Goal: Task Accomplishment & Management: Use online tool/utility

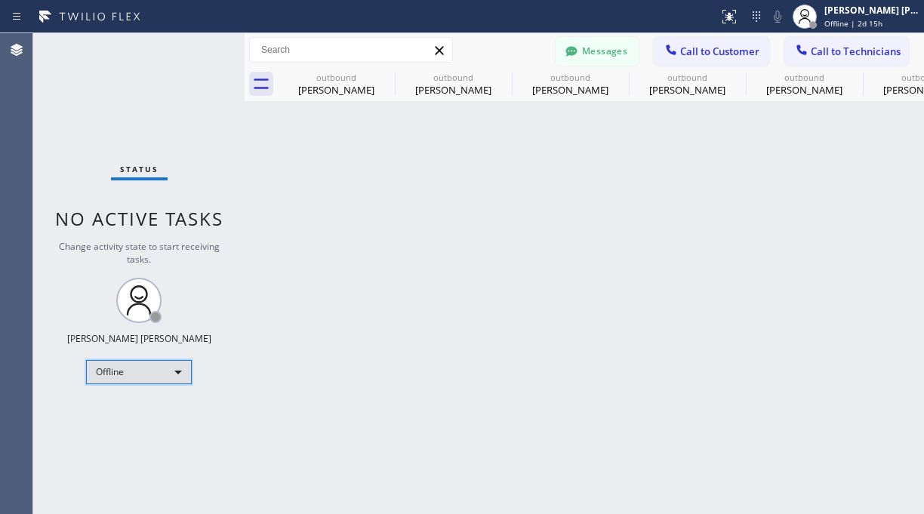
click at [112, 372] on div "Offline" at bounding box center [139, 372] width 106 height 24
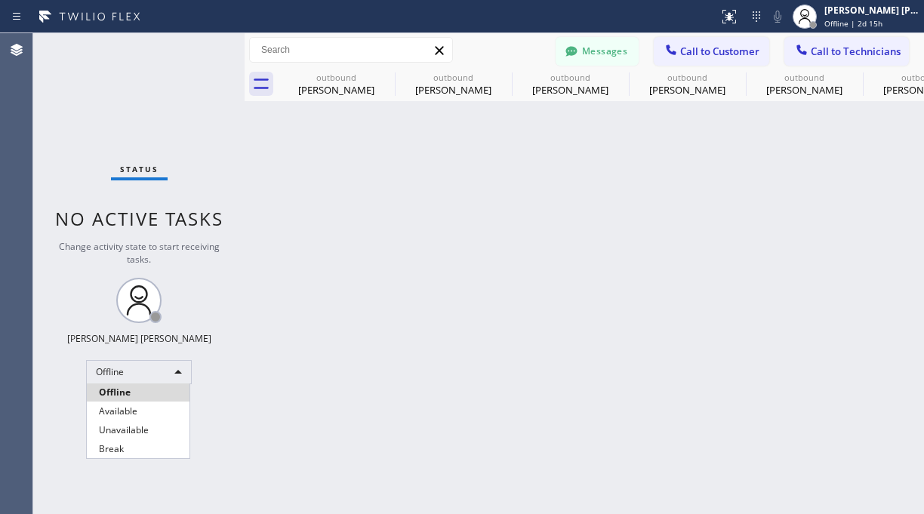
drag, startPoint x: 134, startPoint y: 425, endPoint x: 62, endPoint y: 26, distance: 405.2
click at [132, 425] on li "Unavailable" at bounding box center [138, 430] width 103 height 18
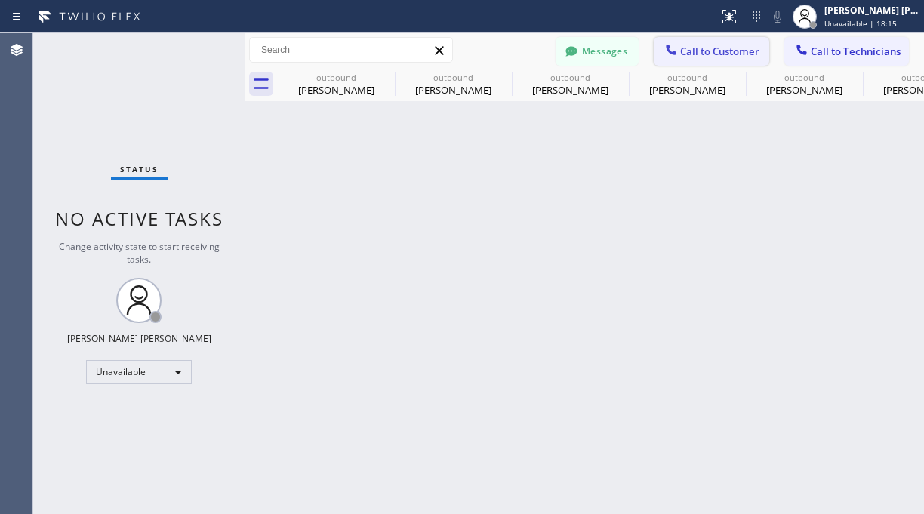
click at [695, 46] on span "Call to Customer" at bounding box center [719, 52] width 79 height 14
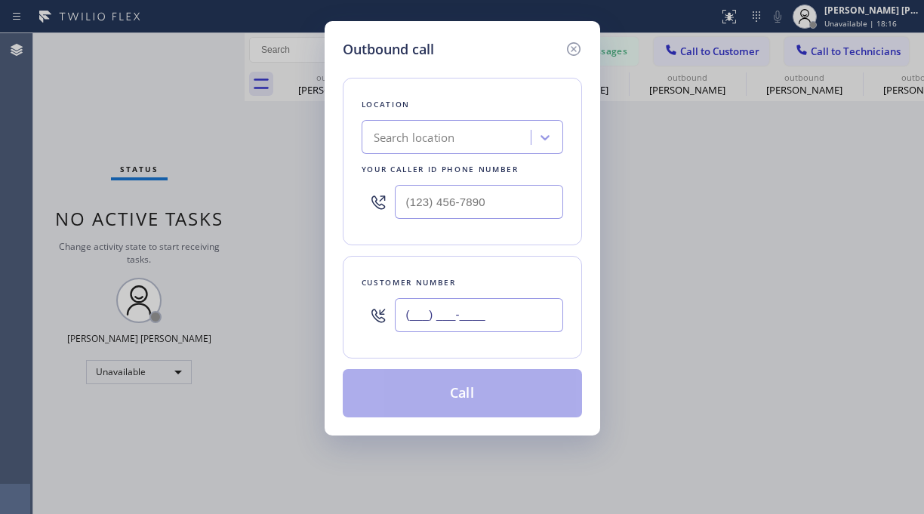
click at [442, 310] on input "(___) ___-____" at bounding box center [479, 315] width 168 height 34
paste input "714) 357-5413"
type input "(714) 357-5413"
click at [93, 77] on div "Outbound call Location Search location Your caller id phone number Customer num…" at bounding box center [462, 257] width 924 height 514
click at [501, 116] on div "Location Search location Your caller id phone number" at bounding box center [462, 162] width 239 height 168
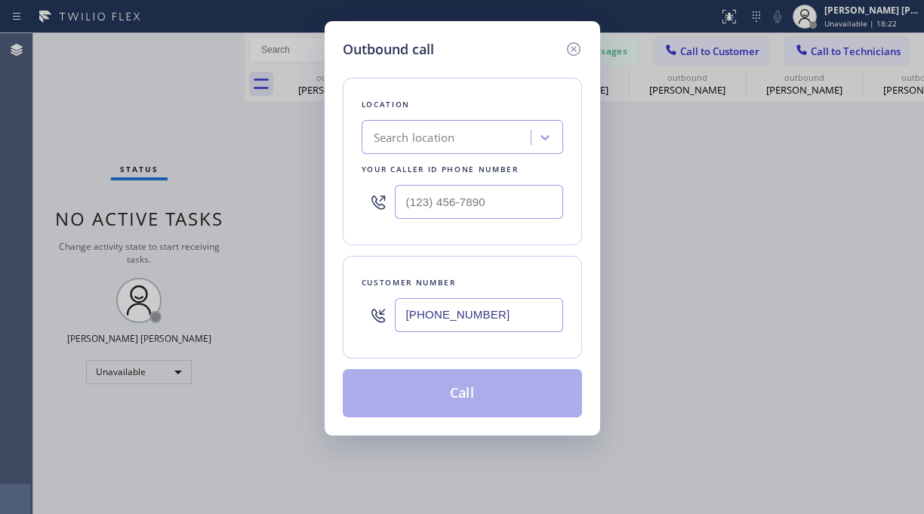
click at [473, 145] on div "Search location" at bounding box center [448, 138] width 165 height 26
paste input "Zoom Electricians Indio"
type input "Zoom Electricians Indio"
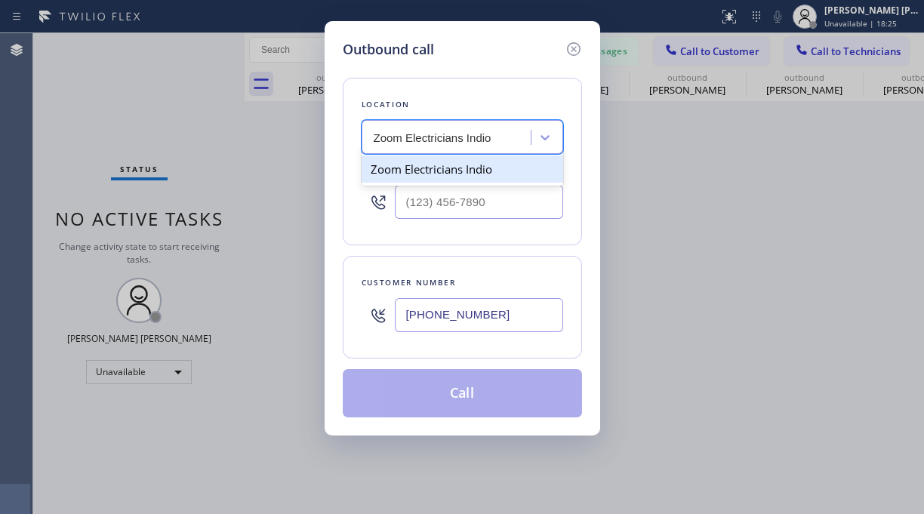
click at [443, 173] on div "Zoom Electricians Indio" at bounding box center [463, 169] width 202 height 27
type input "(760) 279-1212"
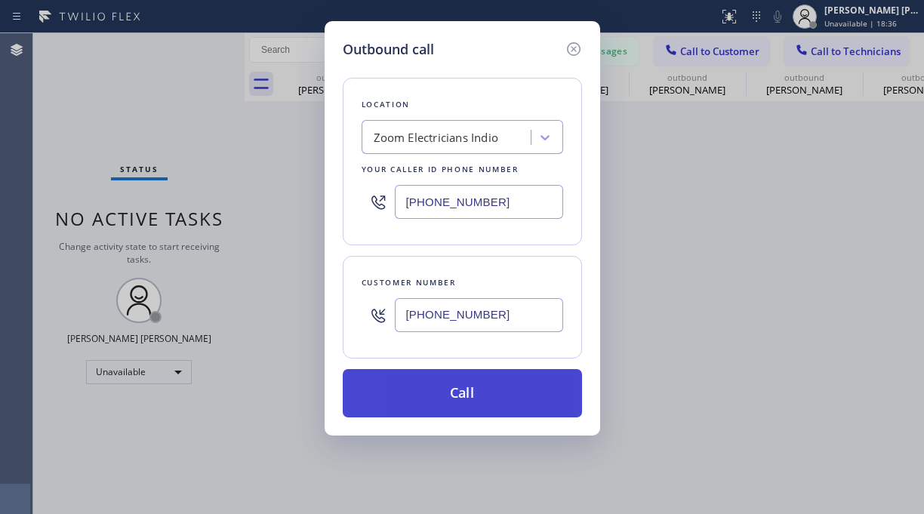
click at [438, 399] on button "Call" at bounding box center [462, 393] width 239 height 48
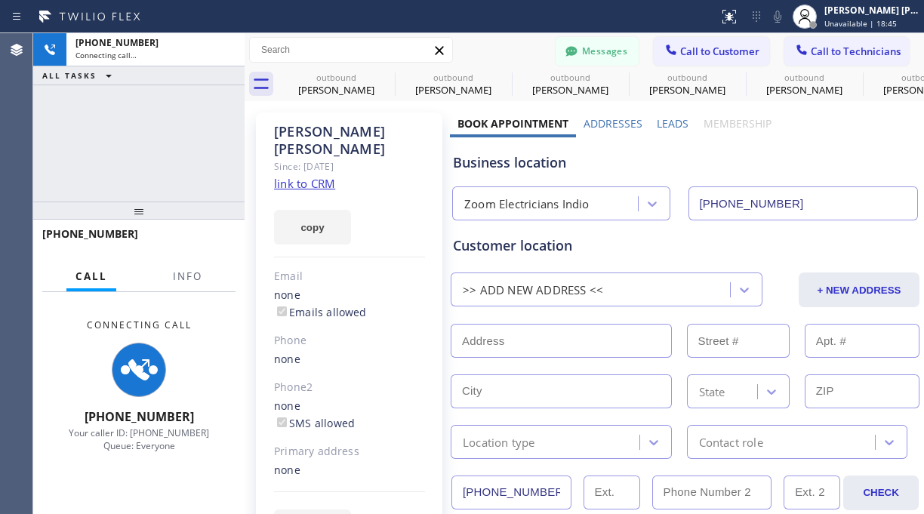
type input "(760) 279-1212"
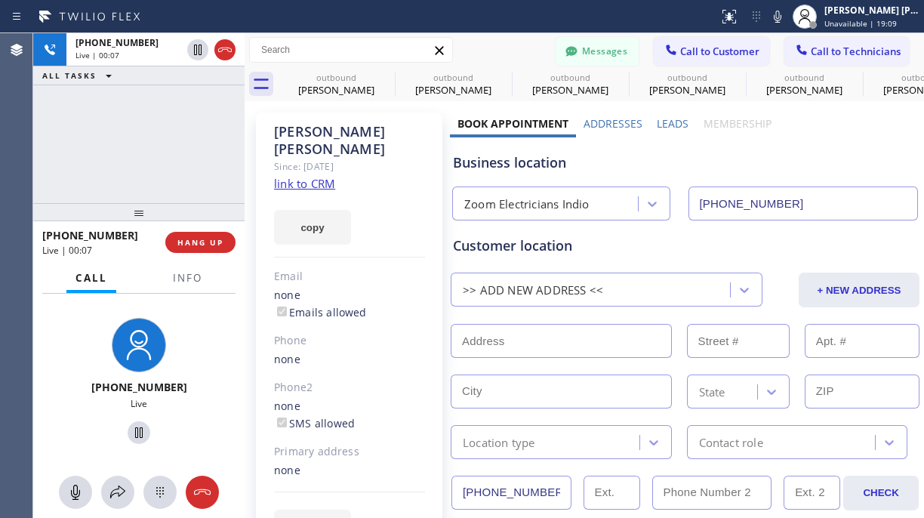
click at [119, 174] on div "+17143575413 Live | 00:07 ALL TASKS ALL TASKS ACTIVE TASKS TASKS IN WRAP UP" at bounding box center [138, 118] width 211 height 170
click at [119, 147] on div "+17143575413 Live | 00:10 ALL TASKS ALL TASKS ACTIVE TASKS TASKS IN WRAP UP" at bounding box center [138, 118] width 211 height 170
click at [153, 102] on div "+17143575413 Live | 00:18 ALL TASKS ALL TASKS ACTIVE TASKS TASKS IN WRAP UP" at bounding box center [138, 118] width 211 height 170
click at [119, 116] on div "+17143575413 Live | 00:55 ALL TASKS ALL TASKS ACTIVE TASKS TASKS IN WRAP UP" at bounding box center [138, 118] width 211 height 170
click at [88, 133] on div "+17143575413 Live | 01:00 ALL TASKS ALL TASKS ACTIVE TASKS TASKS IN WRAP UP" at bounding box center [138, 118] width 211 height 170
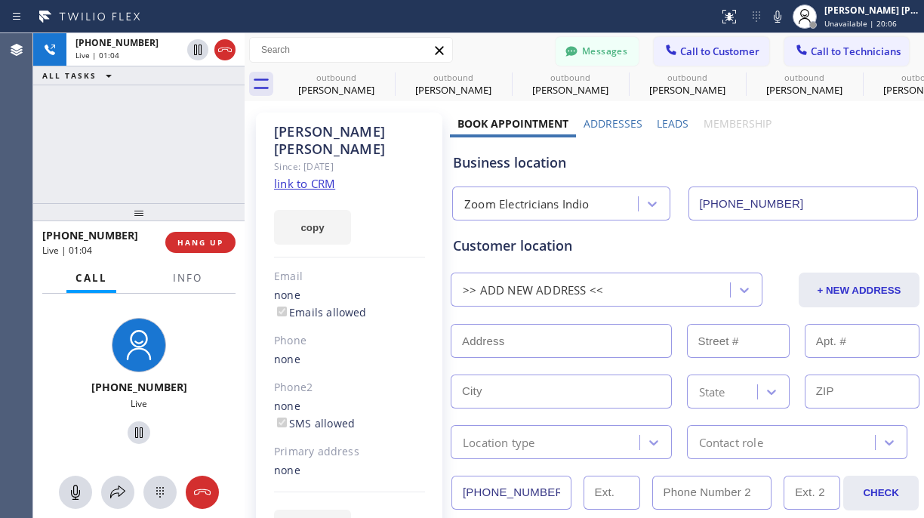
click at [171, 174] on div "+17143575413 Live | 01:04 ALL TASKS ALL TASKS ACTIVE TASKS TASKS IN WRAP UP" at bounding box center [138, 118] width 211 height 170
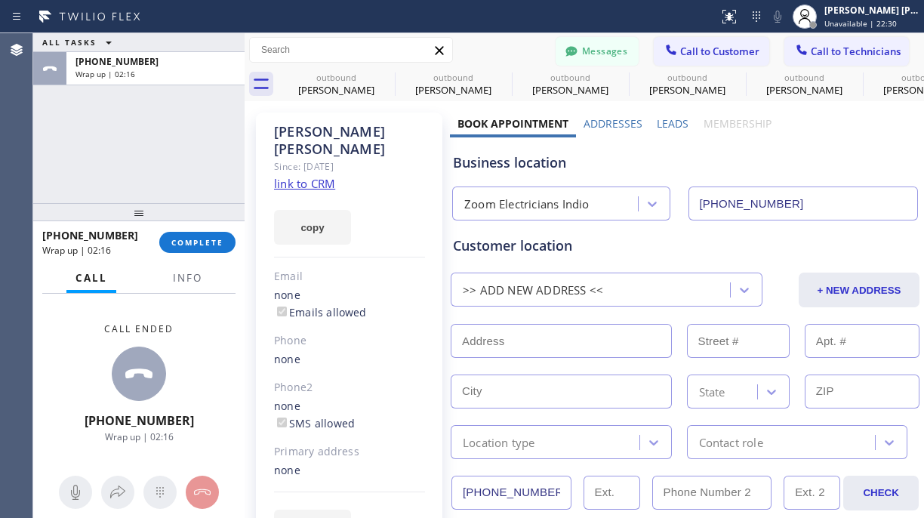
click at [101, 332] on div "Call ended" at bounding box center [140, 328] width 116 height 13
click at [193, 235] on button "COMPLETE" at bounding box center [197, 242] width 76 height 21
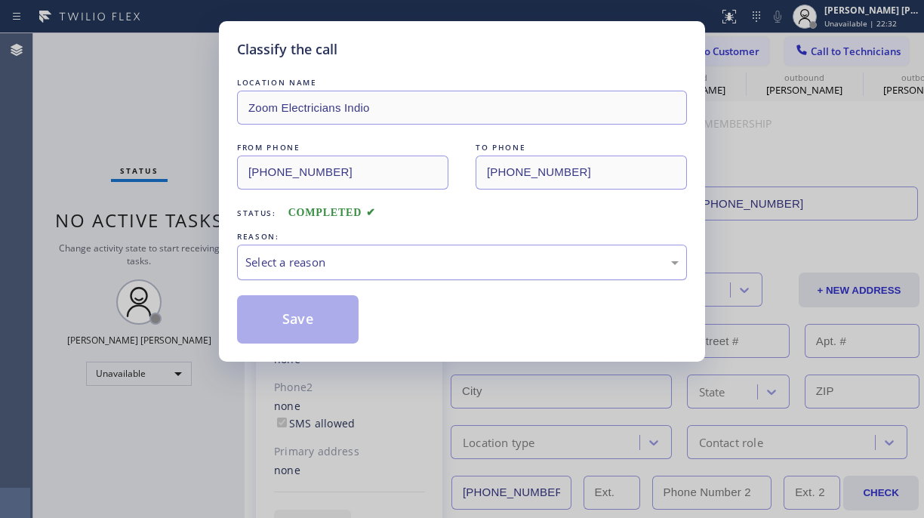
click at [418, 256] on div "Select a reason" at bounding box center [462, 262] width 434 height 17
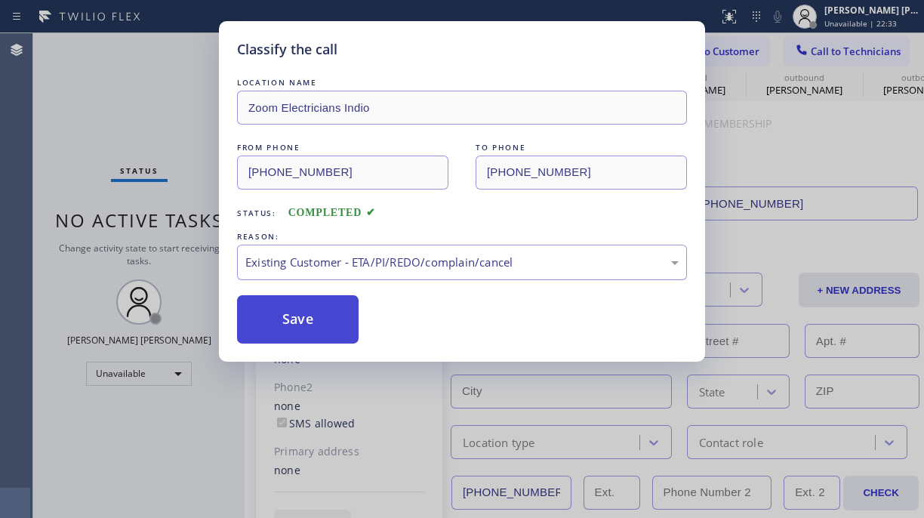
click at [322, 310] on button "Save" at bounding box center [298, 319] width 122 height 48
click at [297, 326] on button "Save" at bounding box center [298, 319] width 122 height 48
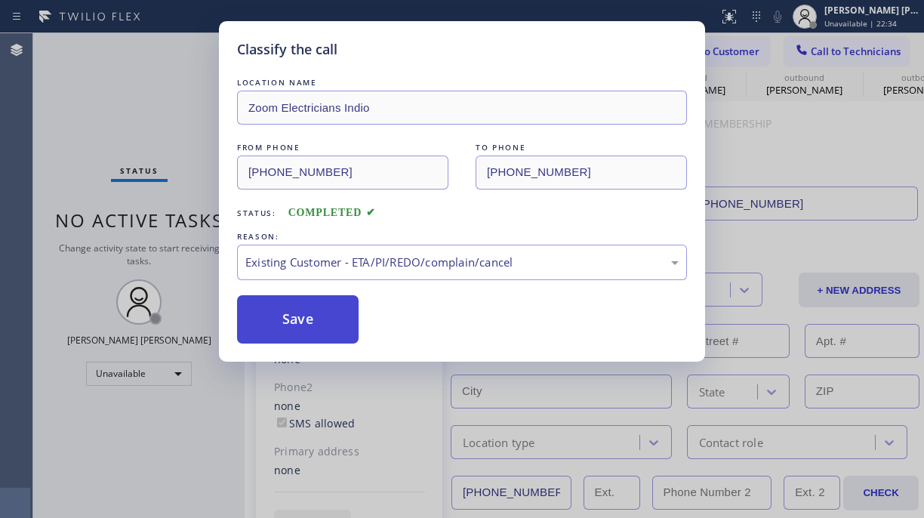
click at [297, 326] on button "Save" at bounding box center [298, 319] width 122 height 48
click at [298, 321] on div "Back to Dashboard Change Sender ID Customers Technicians JK Jennifer Kerr 09/19…" at bounding box center [585, 275] width 680 height 485
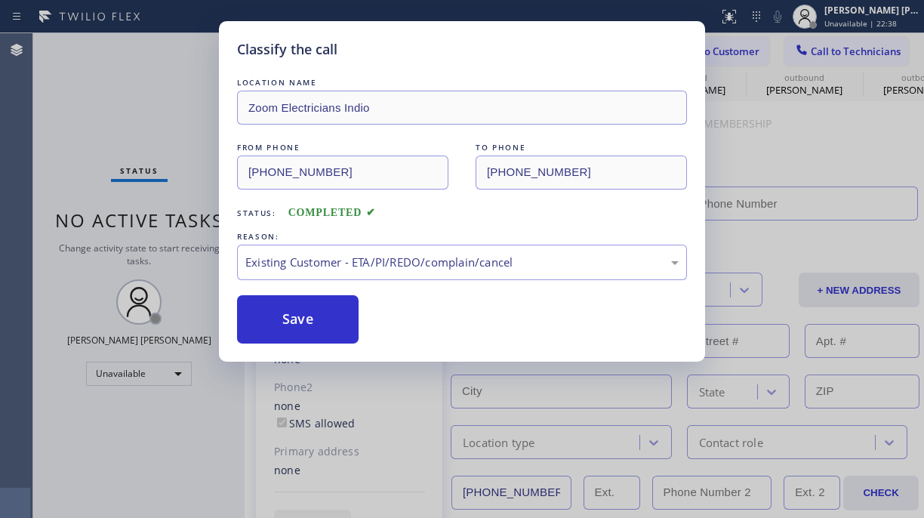
click at [298, 321] on div "Back to Dashboard Change Sender ID Customers Technicians JK Jennifer Kerr 09/19…" at bounding box center [585, 275] width 680 height 485
click at [298, 322] on div "Back to Dashboard Change Sender ID Customers Technicians JK Jennifer Kerr 09/19…" at bounding box center [585, 275] width 680 height 485
